Goal: Find specific page/section: Find specific page/section

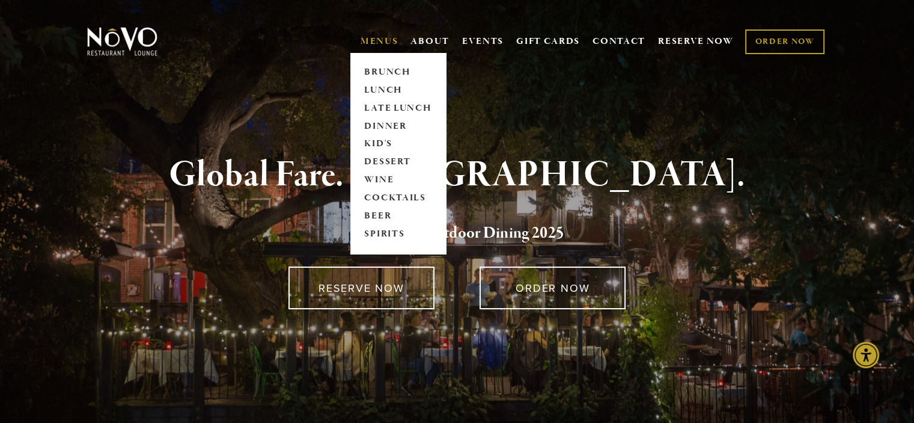
click at [364, 37] on link "MENUS" at bounding box center [380, 41] width 38 height 12
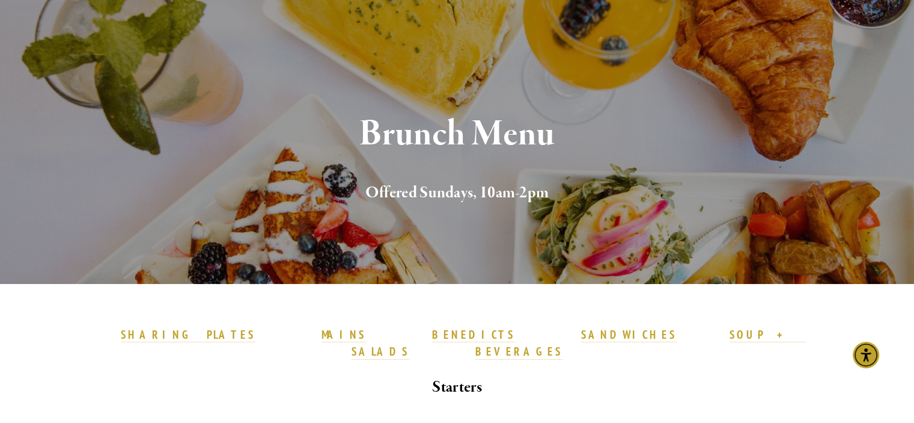
scroll to position [60, 0]
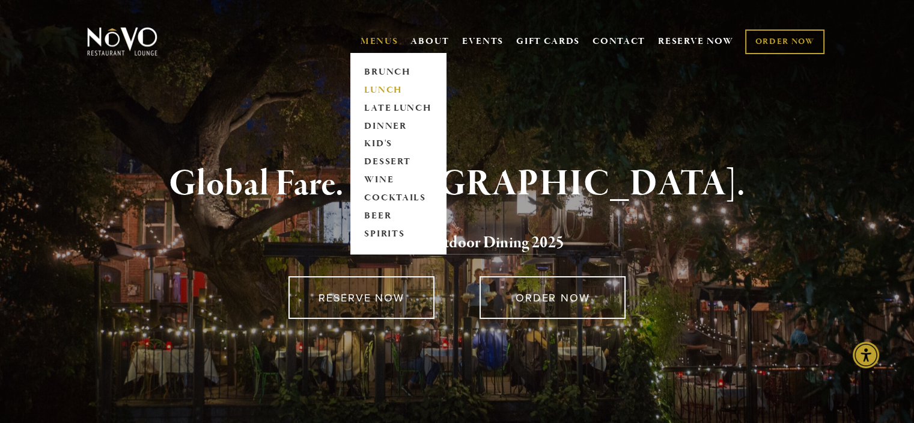
click at [368, 88] on link "LUNCH" at bounding box center [398, 90] width 75 height 18
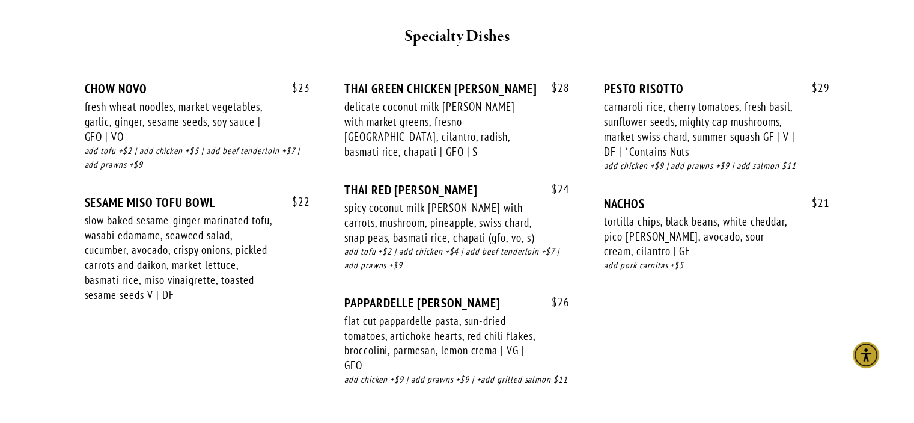
scroll to position [2164, 0]
